Goal: Task Accomplishment & Management: Use online tool/utility

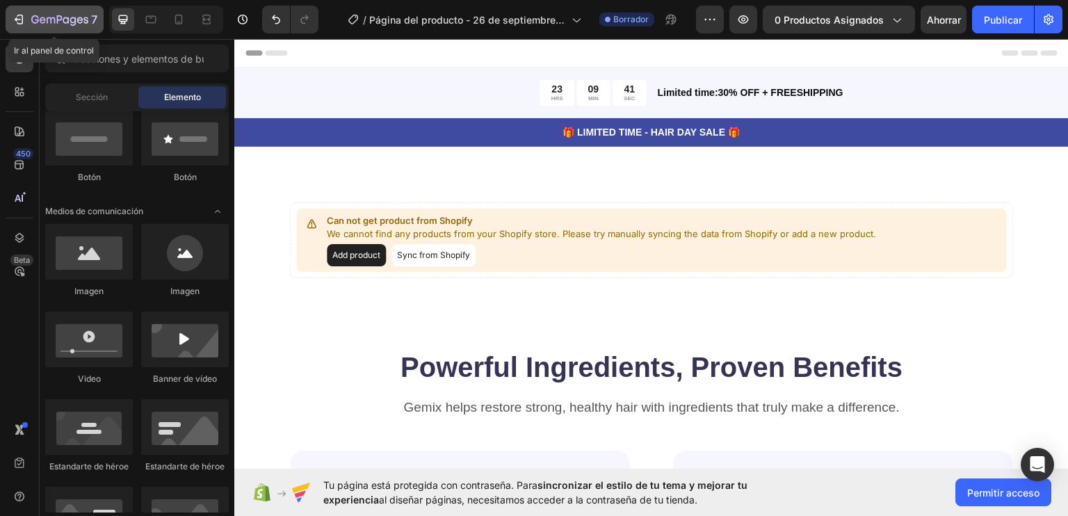
click at [16, 19] on icon "button" at bounding box center [18, 19] width 6 height 4
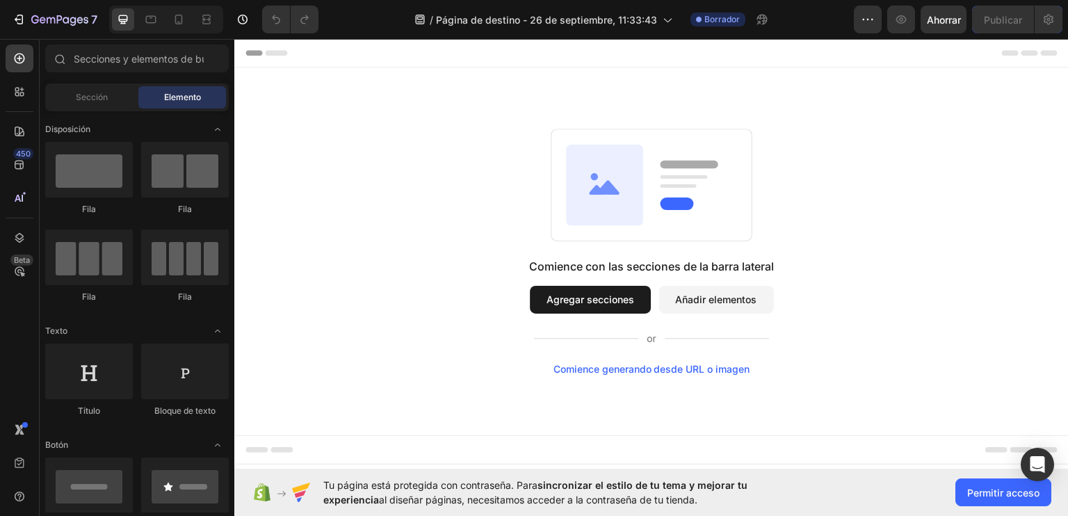
click at [701, 305] on font "Añadir elementos" at bounding box center [716, 298] width 81 height 15
click at [999, 492] on font "Permitir acceso" at bounding box center [1003, 493] width 72 height 12
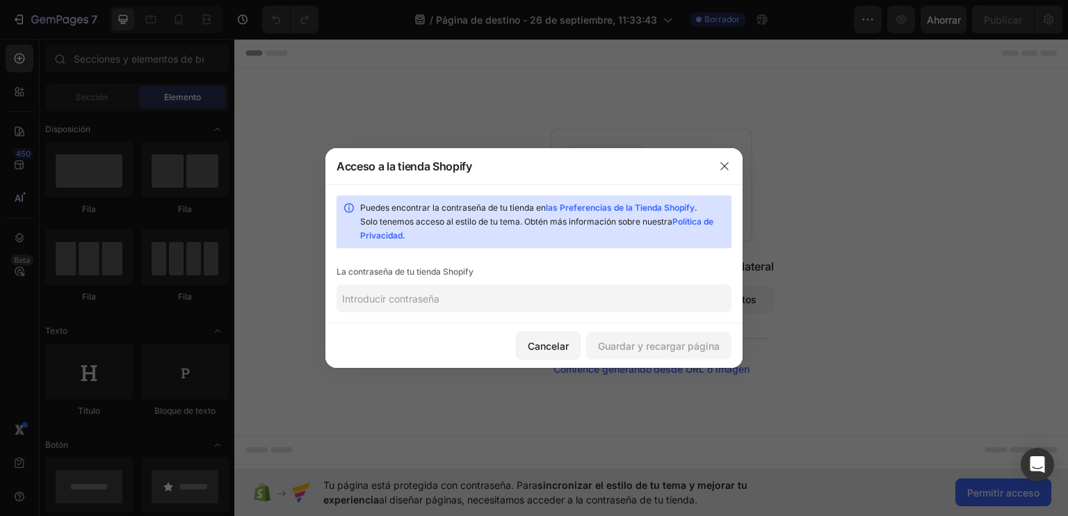
click at [487, 296] on input "text" at bounding box center [534, 298] width 395 height 28
click at [721, 166] on icon "button" at bounding box center [724, 166] width 11 height 11
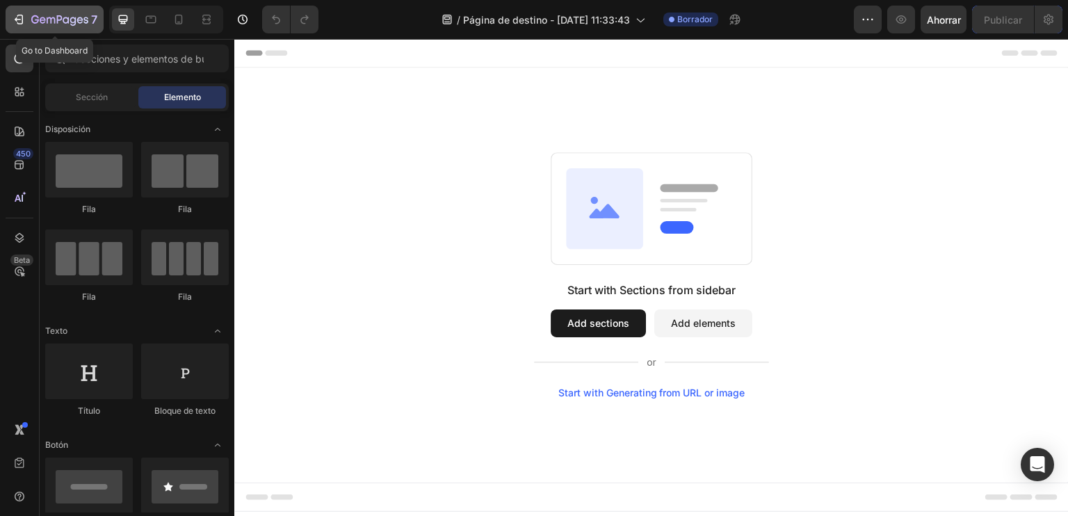
click at [41, 15] on icon "button" at bounding box center [59, 21] width 57 height 12
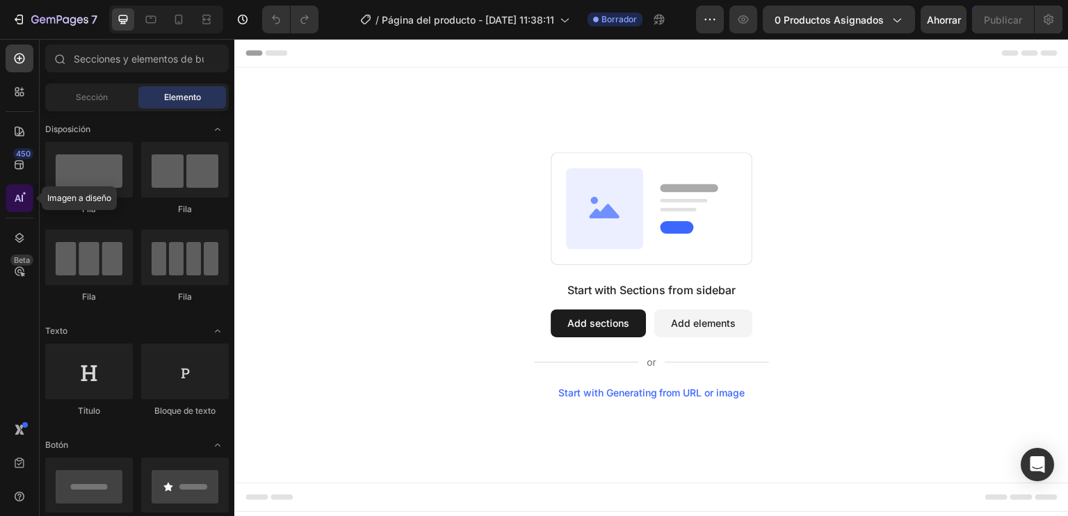
click at [20, 195] on icon at bounding box center [20, 198] width 14 height 14
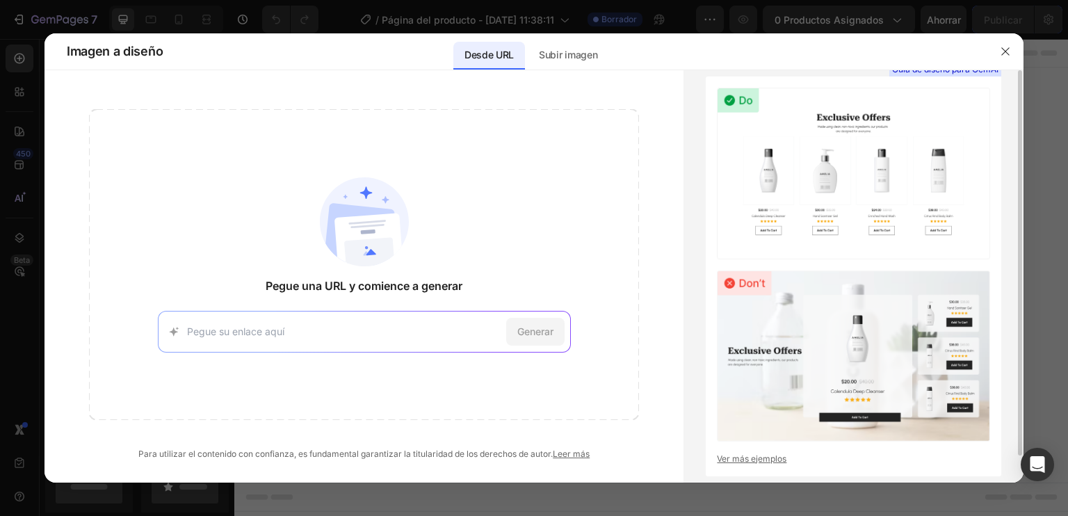
scroll to position [29, 0]
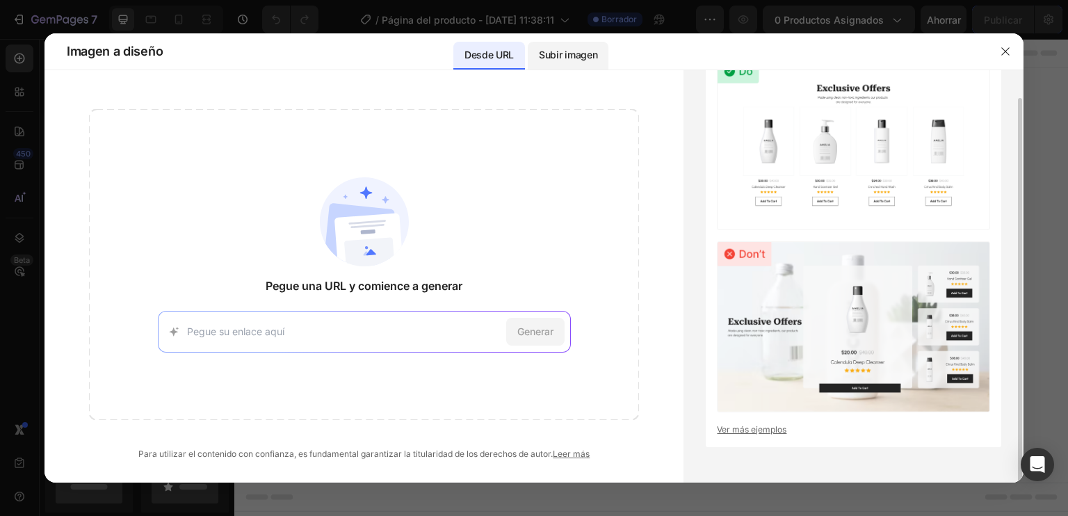
click at [595, 56] on font "Subir imagen" at bounding box center [568, 55] width 58 height 12
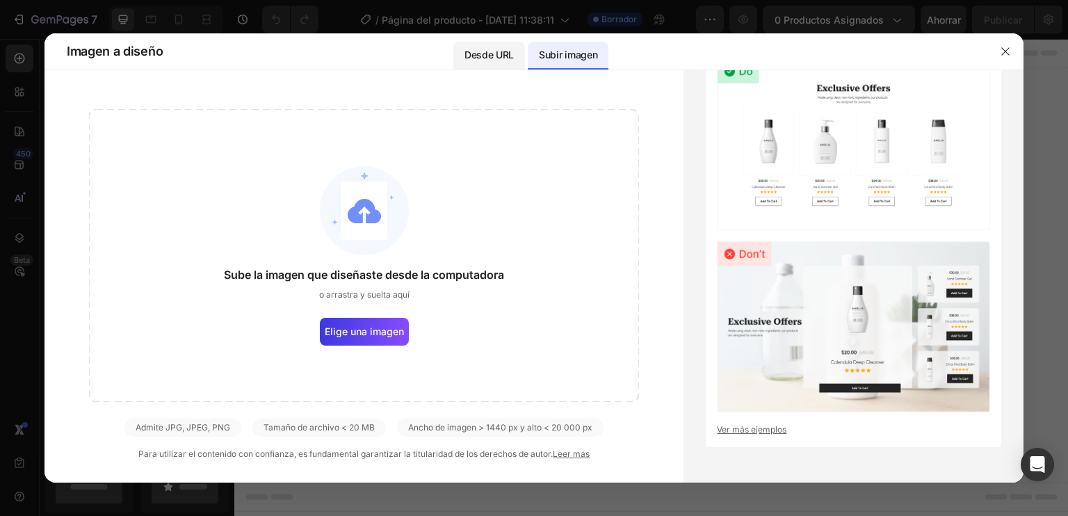
click at [490, 54] on font "Desde URL" at bounding box center [489, 55] width 49 height 12
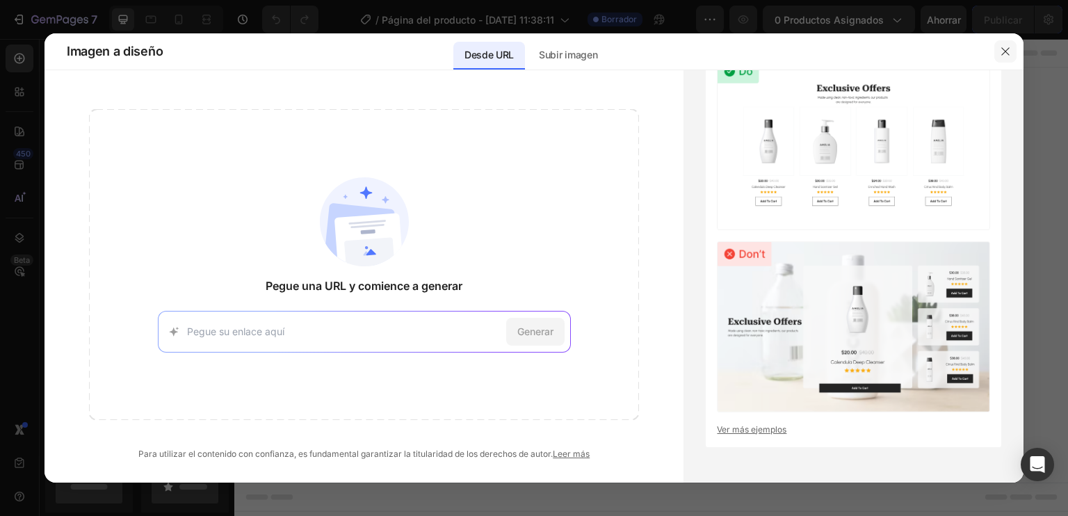
click at [1004, 47] on icon "button" at bounding box center [1005, 51] width 11 height 11
